Goal: Find specific page/section: Find specific page/section

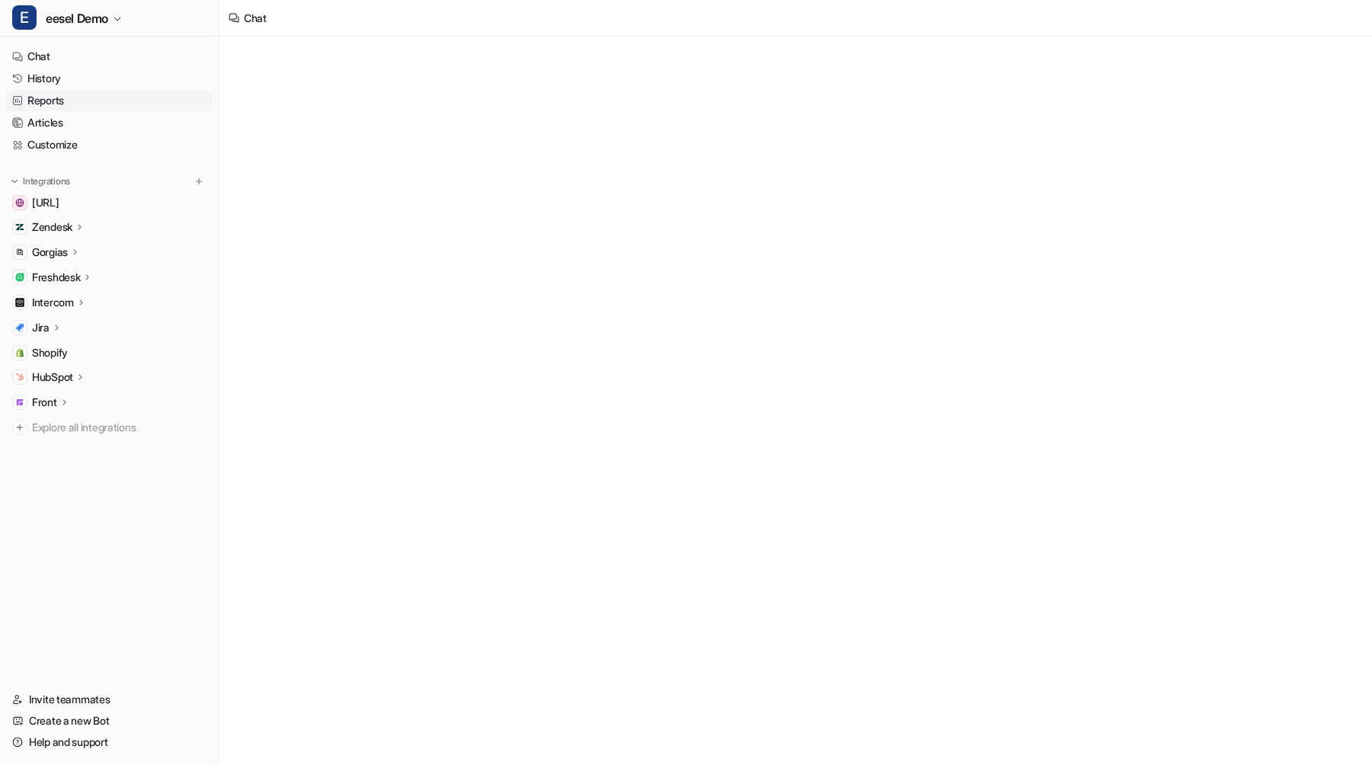
click at [97, 98] on link "Reports" at bounding box center [109, 100] width 206 height 21
click at [282, 53] on button "1M" at bounding box center [276, 53] width 31 height 21
